Goal: Navigation & Orientation: Find specific page/section

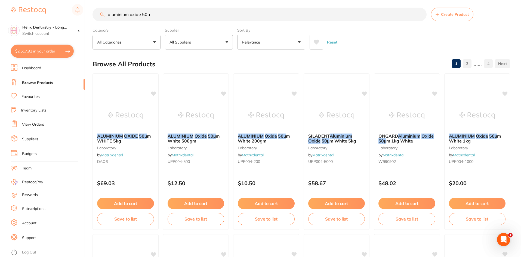
scroll to position [500, 0]
click at [46, 1] on div "Helix Dentristry - Long... Switch account Helix Dentistry - [PERSON_NAME] Dentr…" at bounding box center [42, 20] width 84 height 40
click at [41, 84] on link "Browse Products" at bounding box center [37, 82] width 31 height 5
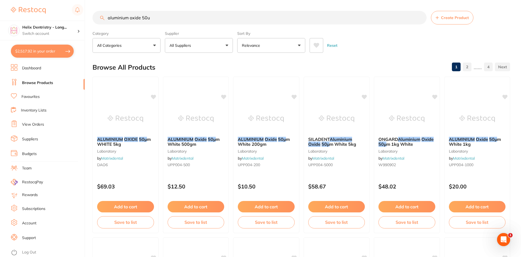
click at [30, 107] on li "Inventory Lists" at bounding box center [48, 110] width 74 height 7
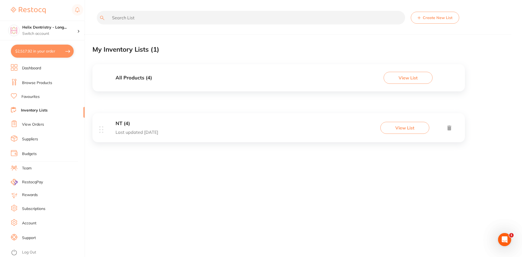
click at [30, 120] on ul "Dashboard Browse Products Favourites Inventory Lists View Orders Suppliers Budg…" at bounding box center [48, 160] width 74 height 193
click at [30, 124] on link "View Orders" at bounding box center [33, 124] width 22 height 5
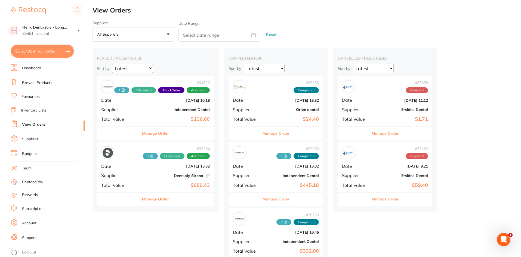
click at [36, 69] on link "Dashboard" at bounding box center [31, 68] width 19 height 5
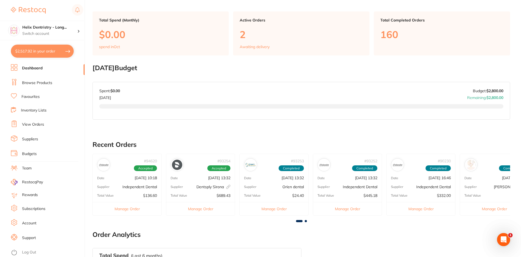
scroll to position [34, 0]
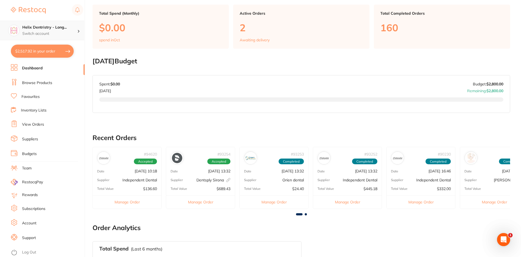
click at [33, 24] on div "Helix Dentristry - Long... Switch account" at bounding box center [42, 31] width 84 height 20
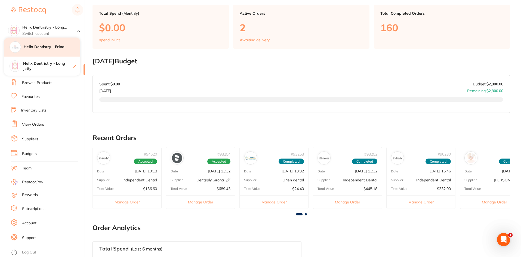
click at [50, 51] on div "Helix Dentistry - Erina" at bounding box center [42, 47] width 76 height 19
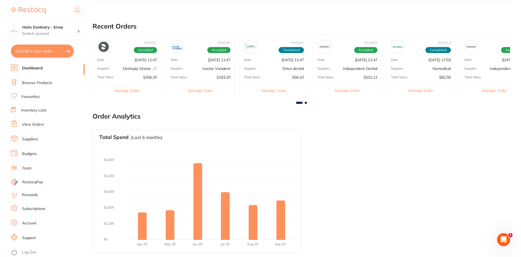
scroll to position [251, 0]
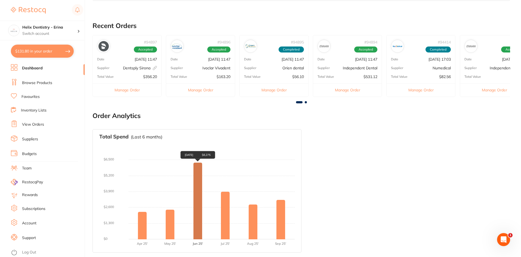
click at [195, 175] on div "Jun 2025 $6,275" at bounding box center [197, 201] width 9 height 77
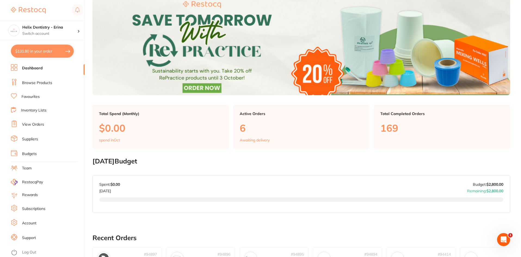
scroll to position [0, 0]
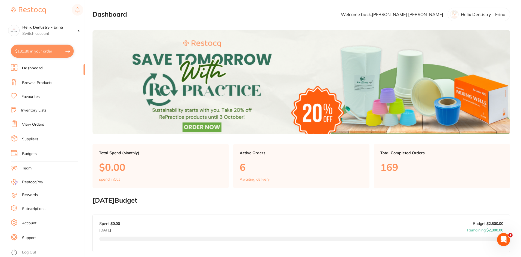
click at [35, 6] on link at bounding box center [28, 10] width 35 height 13
